Goal: Book appointment/travel/reservation

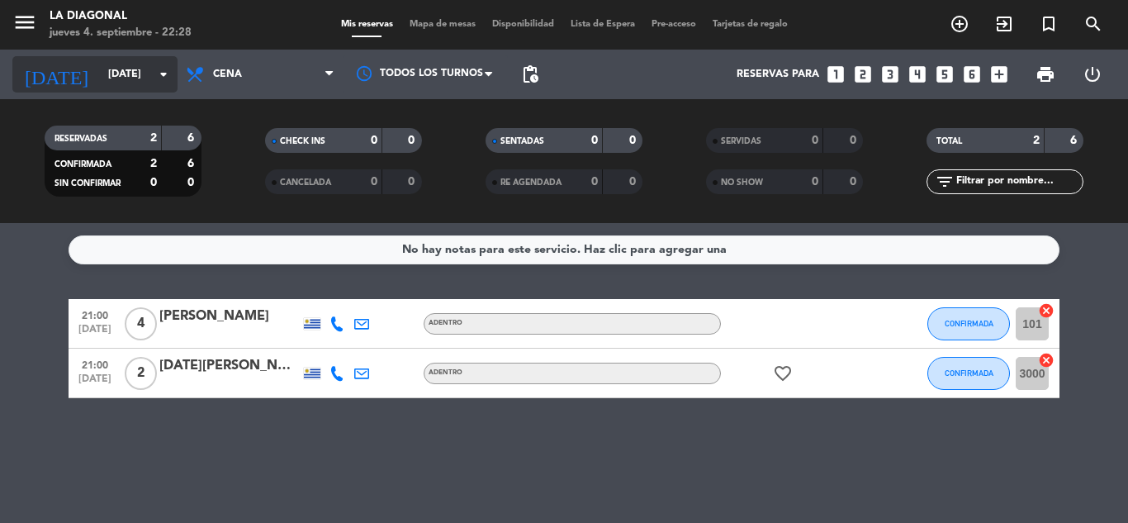
click at [158, 66] on icon "arrow_drop_down" at bounding box center [164, 74] width 20 height 20
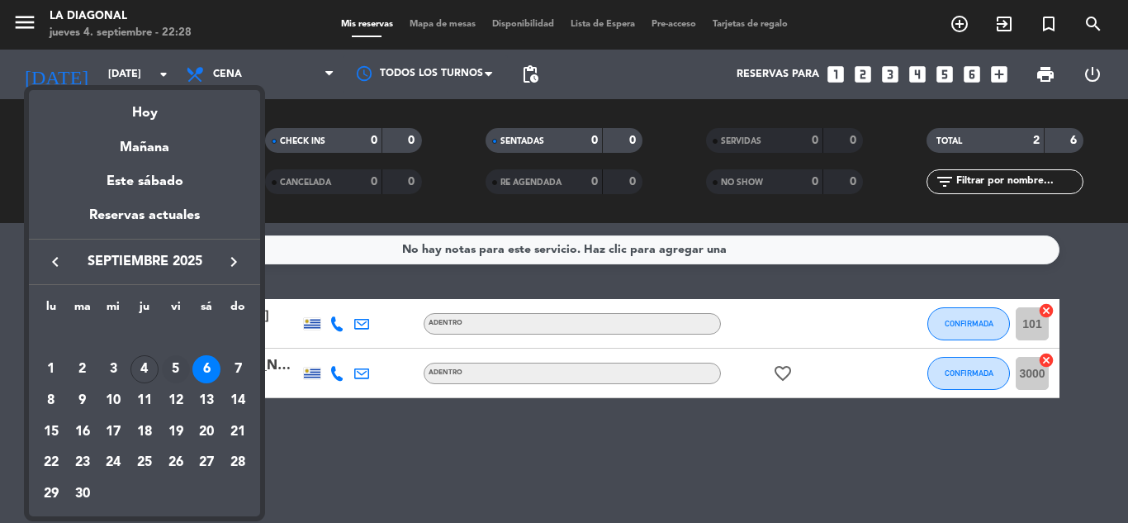
click at [167, 356] on td "5" at bounding box center [175, 369] width 31 height 31
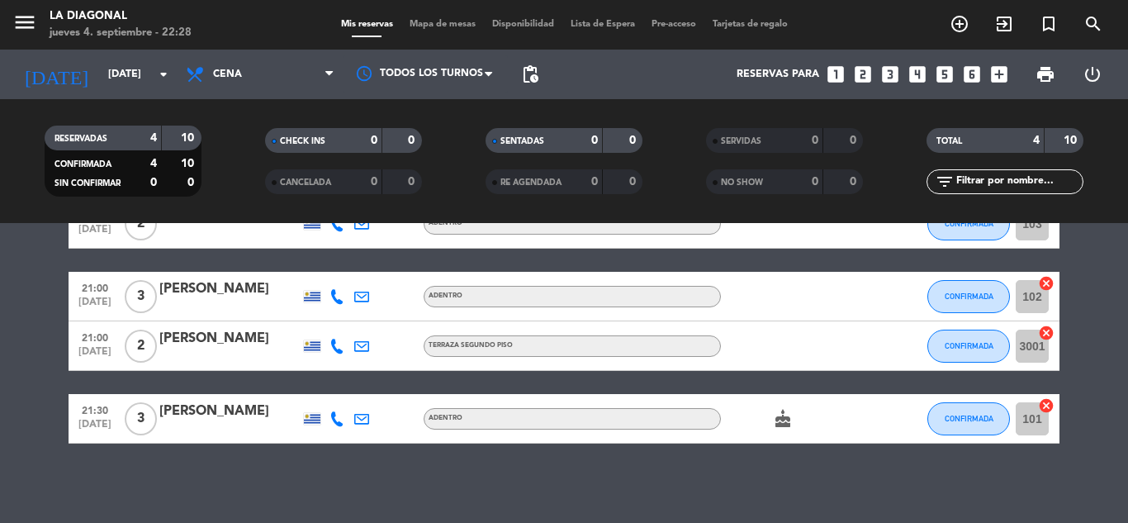
scroll to position [103, 0]
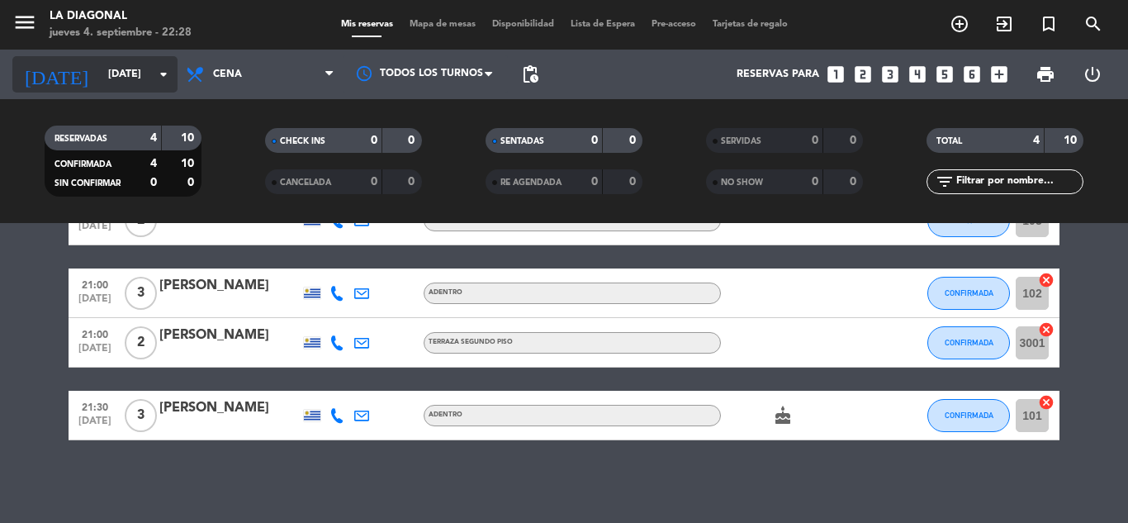
click at [109, 63] on input "[DATE]" at bounding box center [170, 74] width 140 height 28
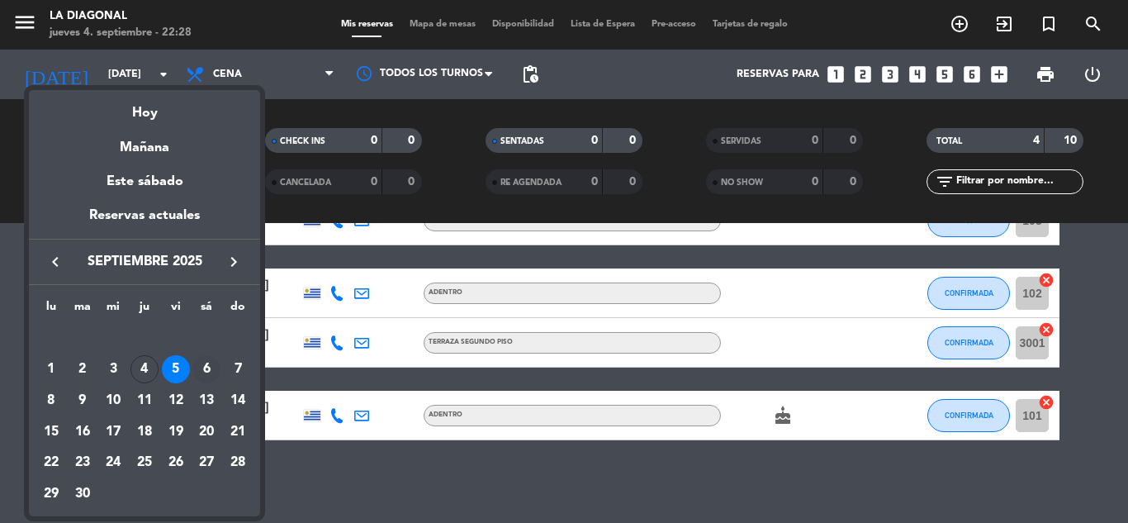
click at [192, 369] on div "6" at bounding box center [206, 369] width 28 height 28
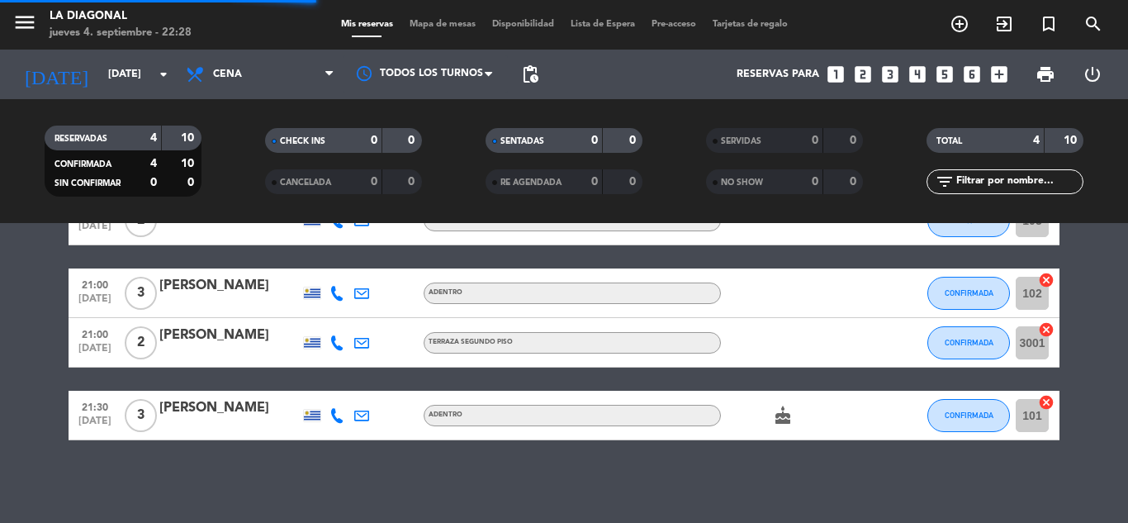
scroll to position [0, 0]
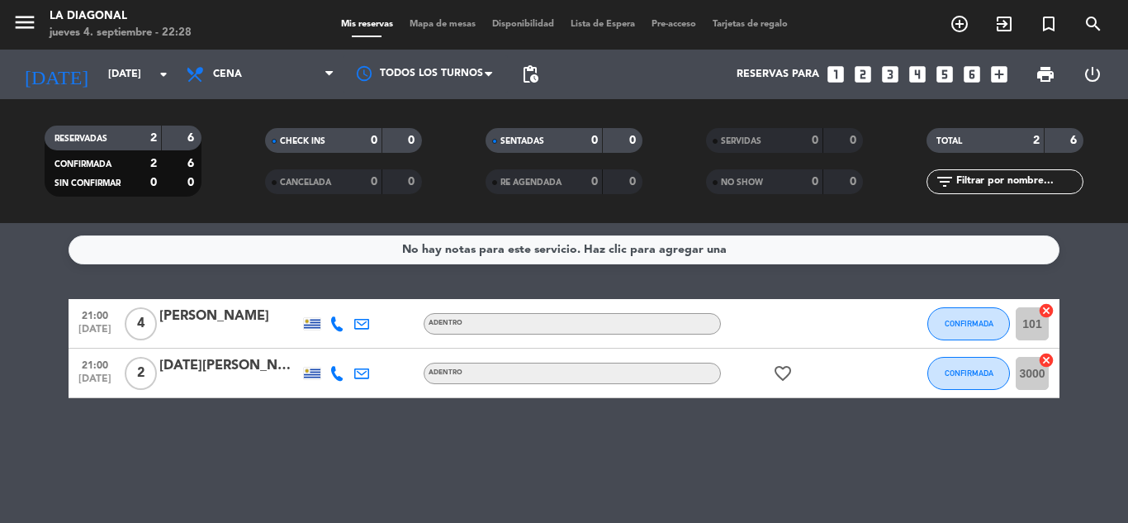
click at [783, 372] on icon "favorite_border" at bounding box center [783, 373] width 20 height 20
click at [100, 71] on input "[DATE]" at bounding box center [170, 74] width 140 height 28
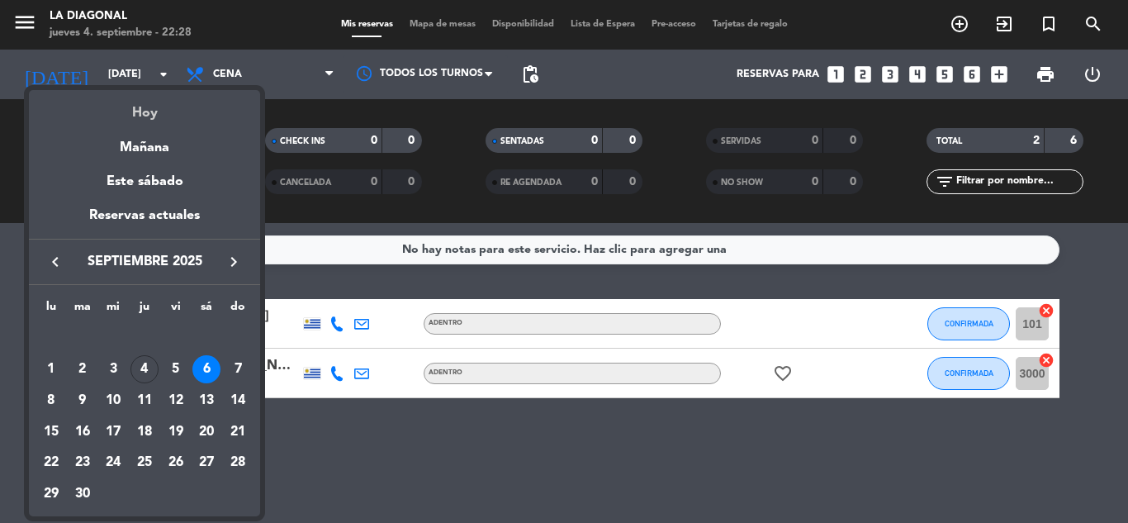
click at [143, 119] on div "Hoy" at bounding box center [144, 107] width 231 height 34
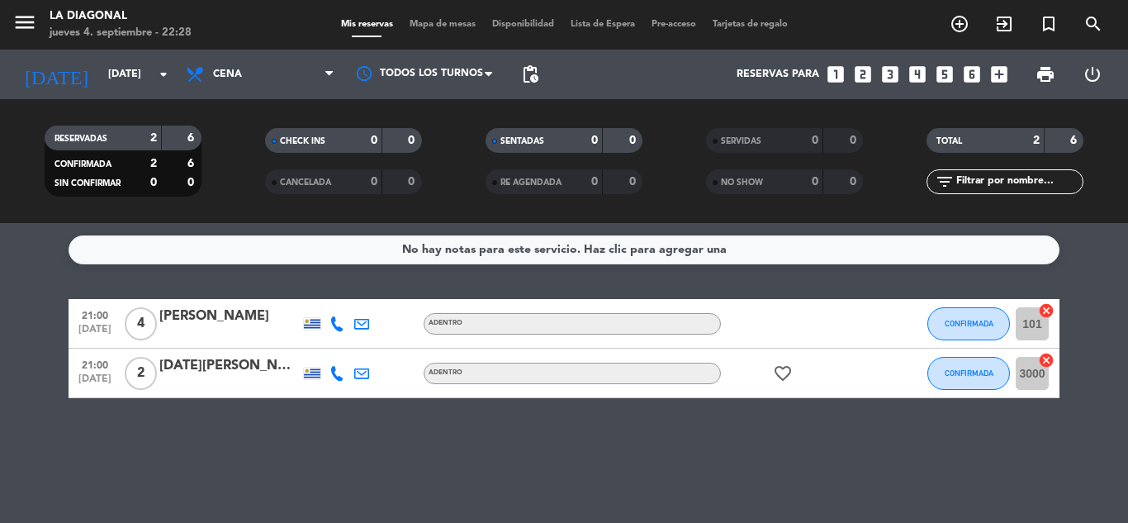
type input "[DEMOGRAPHIC_DATA][DATE]"
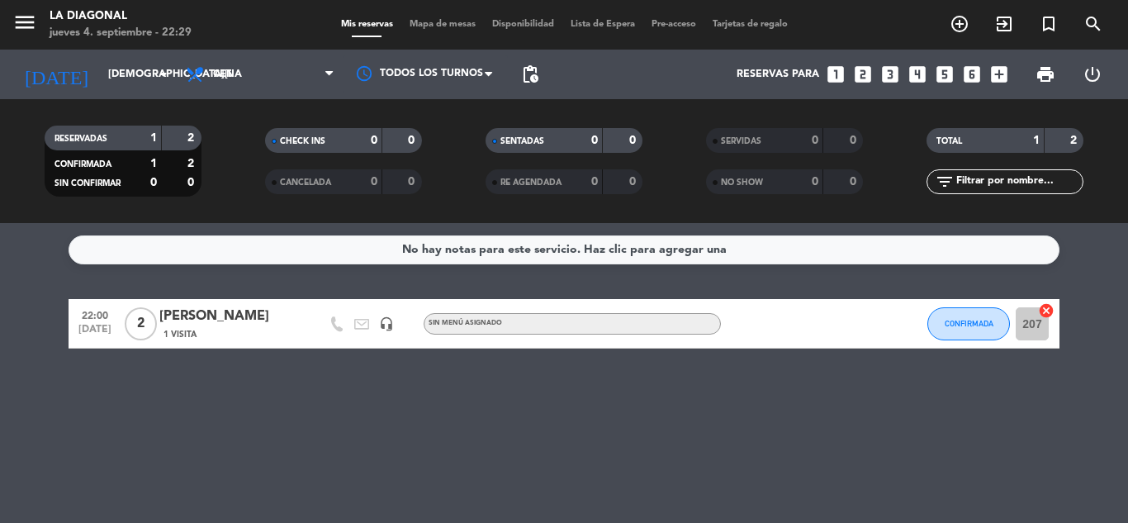
click at [119, 424] on div "No hay notas para este servicio. Haz clic para agregar una 22:00 [DATE] 2 [PERS…" at bounding box center [564, 373] width 1128 height 300
click at [276, 452] on div "No hay notas para este servicio. Haz clic para agregar una 22:00 [DATE] 2 [PERS…" at bounding box center [564, 373] width 1128 height 300
